Goal: Information Seeking & Learning: Compare options

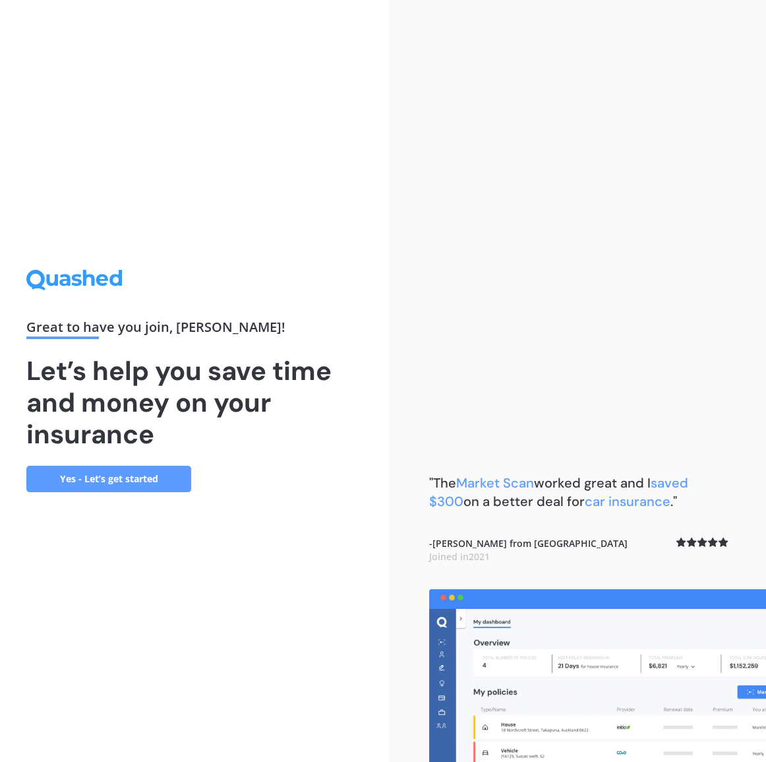
click at [132, 478] on link "Yes - Let’s get started" at bounding box center [108, 479] width 165 height 26
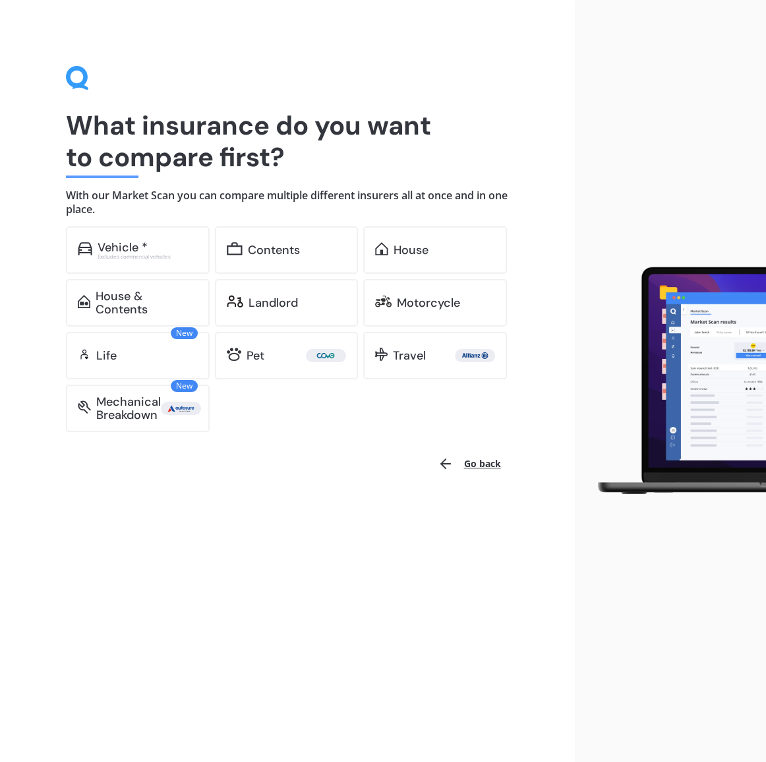
click at [470, 464] on button "Go back" at bounding box center [469, 464] width 79 height 32
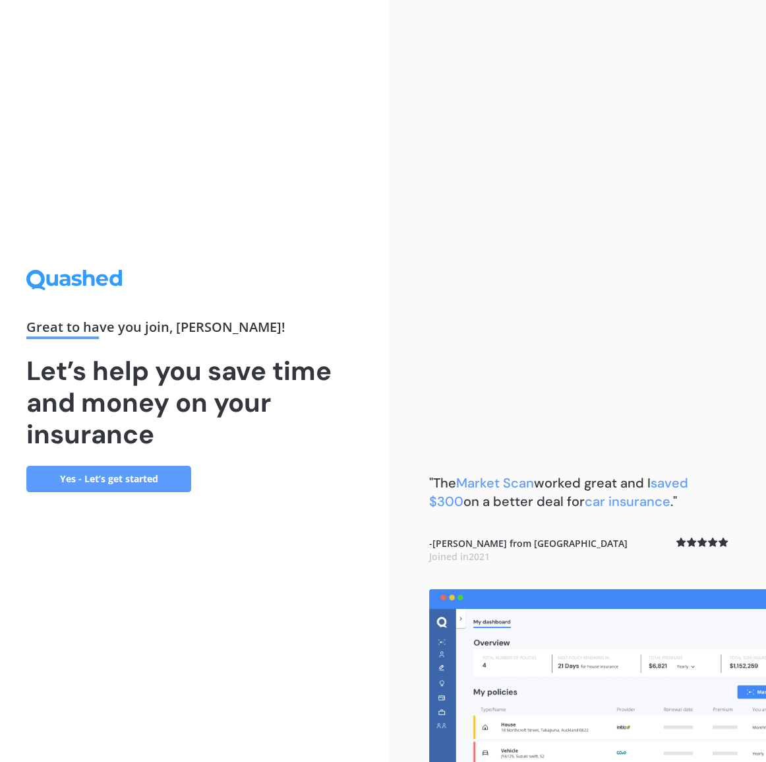
click at [65, 284] on icon at bounding box center [64, 280] width 11 height 12
click at [484, 336] on div ""The Market Scan worked great and I saved $300 on a better deal for car insuran…" at bounding box center [578, 381] width 377 height 762
click at [123, 482] on link "Yes - Let’s get started" at bounding box center [108, 479] width 165 height 26
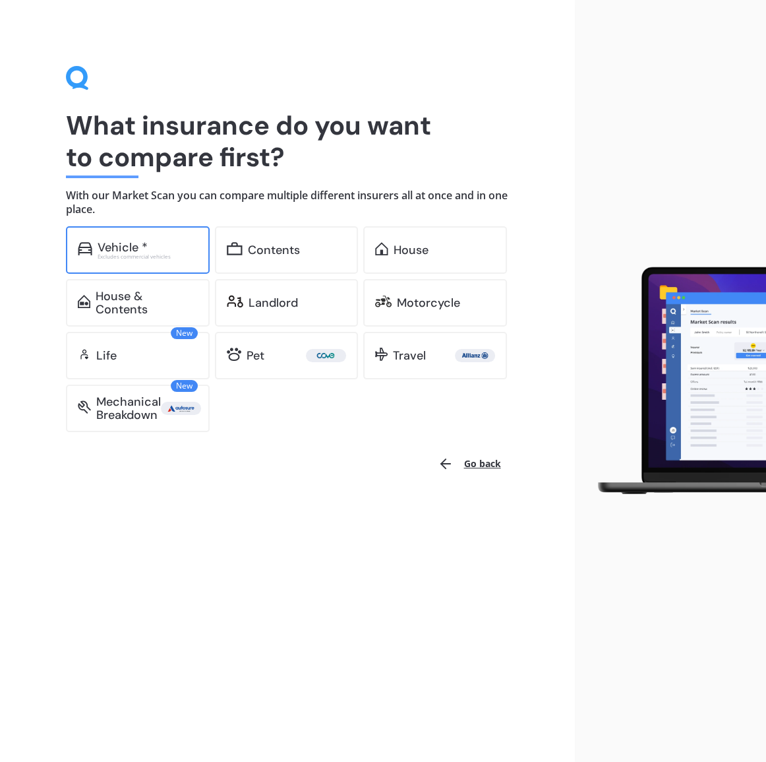
click at [167, 237] on div "Vehicle * Excludes commercial vehicles" at bounding box center [138, 249] width 144 height 47
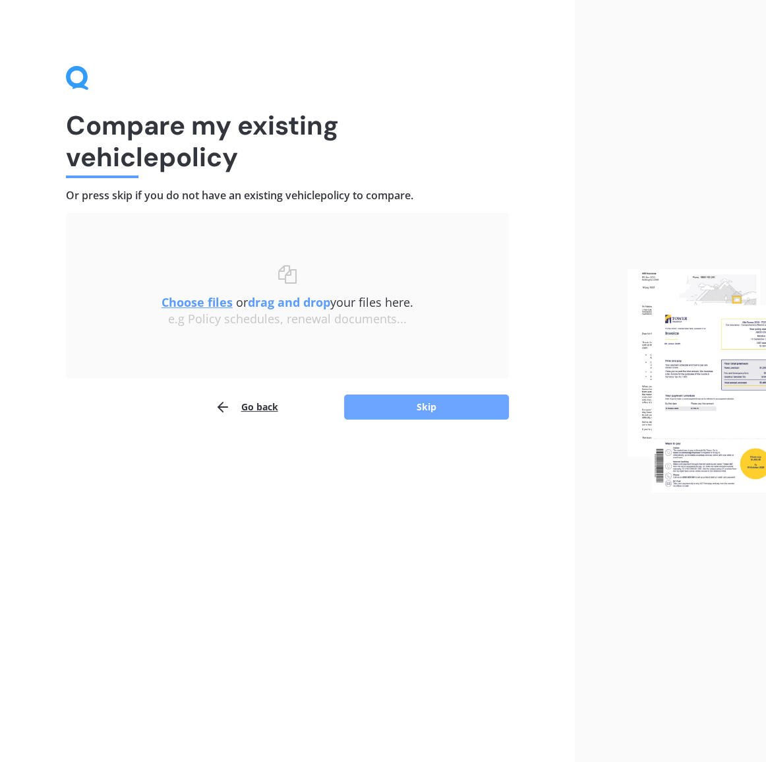
click at [421, 411] on button "Skip" at bounding box center [426, 406] width 165 height 25
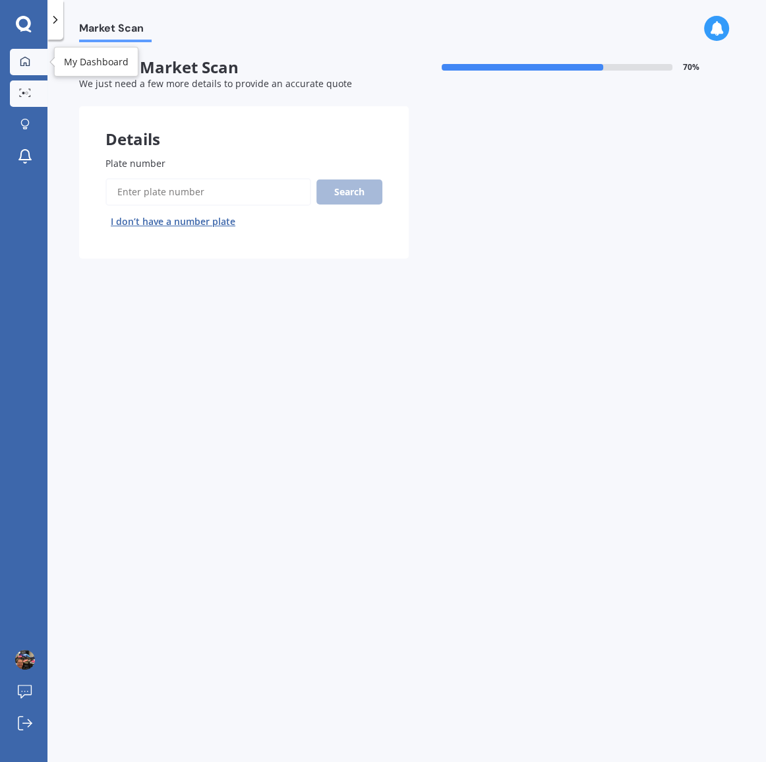
click at [32, 59] on div at bounding box center [25, 62] width 20 height 12
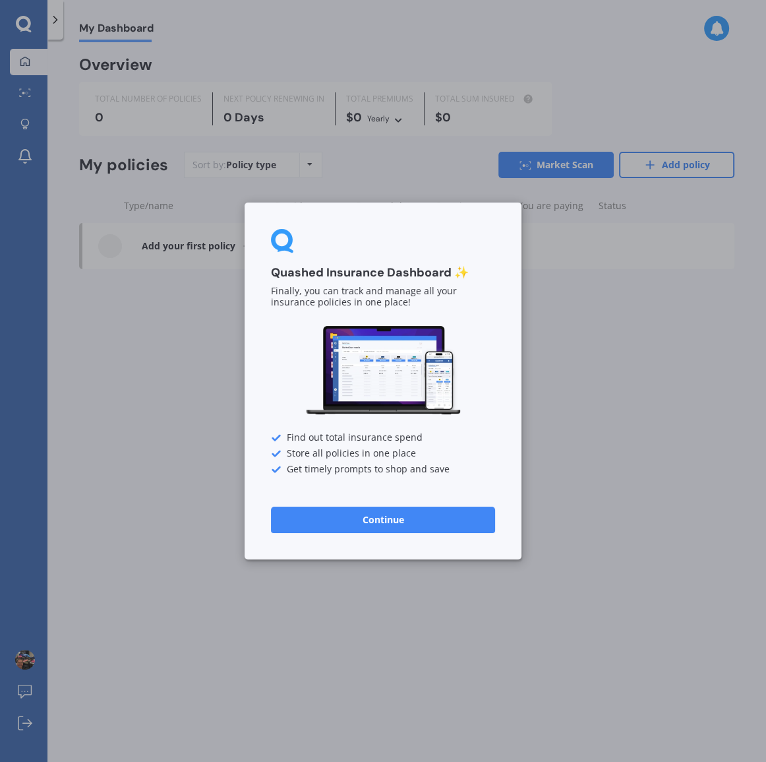
click at [21, 659] on div "Quashed Insurance Dashboard ✨ Finally, you can track and manage all your insura…" at bounding box center [383, 381] width 766 height 762
click at [387, 515] on button "Continue" at bounding box center [383, 519] width 224 height 26
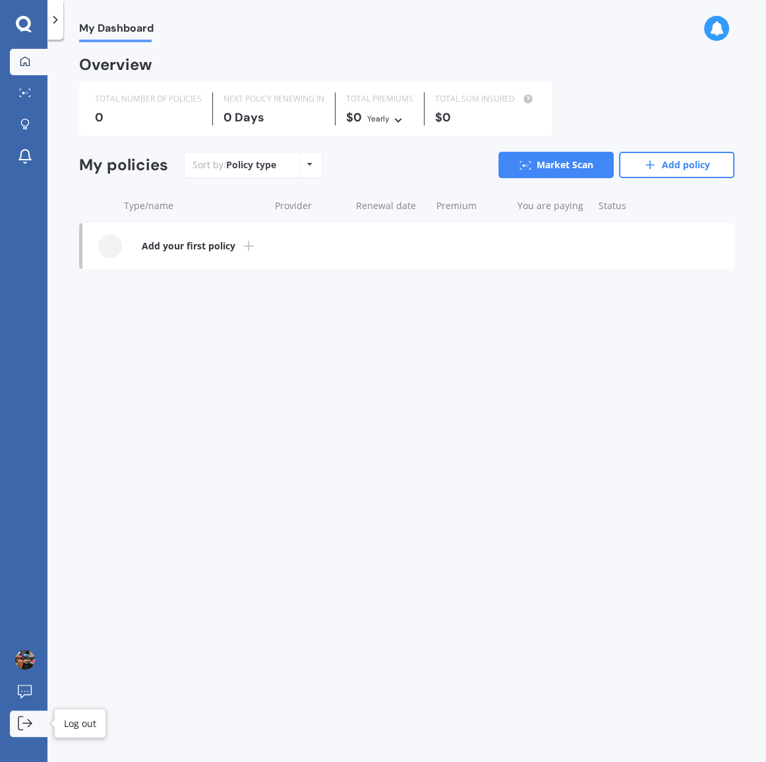
click at [25, 725] on icon at bounding box center [25, 722] width 15 height 15
